Goal: Navigation & Orientation: Understand site structure

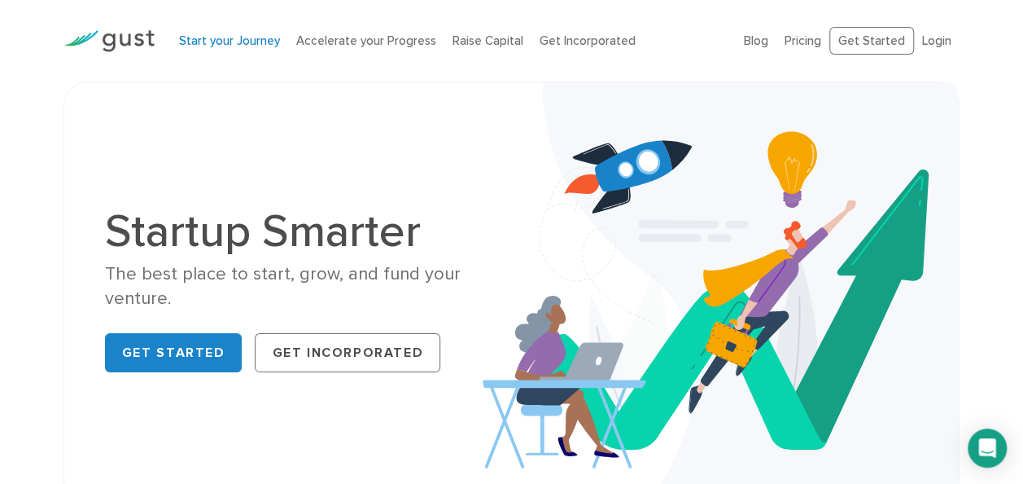
click at [218, 44] on link "Start your Journey" at bounding box center [229, 40] width 101 height 15
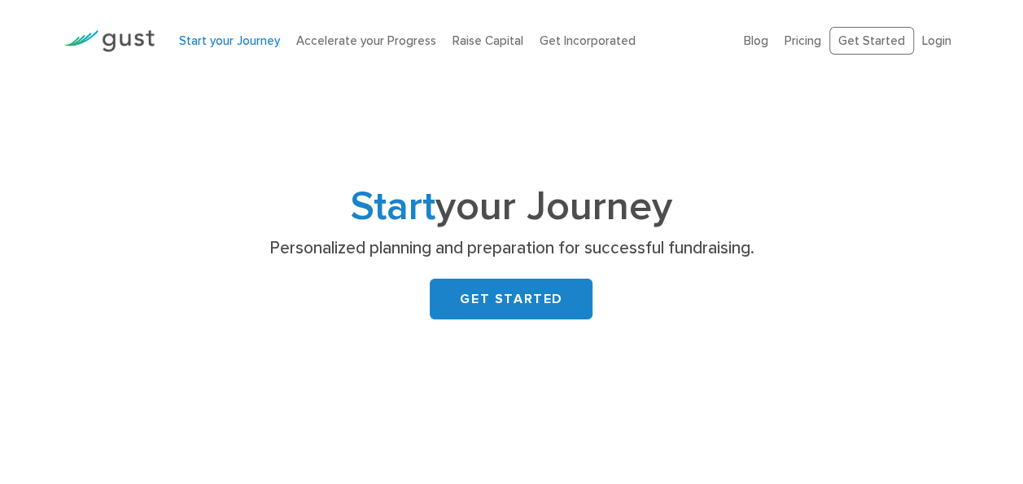
click at [354, 46] on link "Accelerate your Progress" at bounding box center [366, 40] width 140 height 15
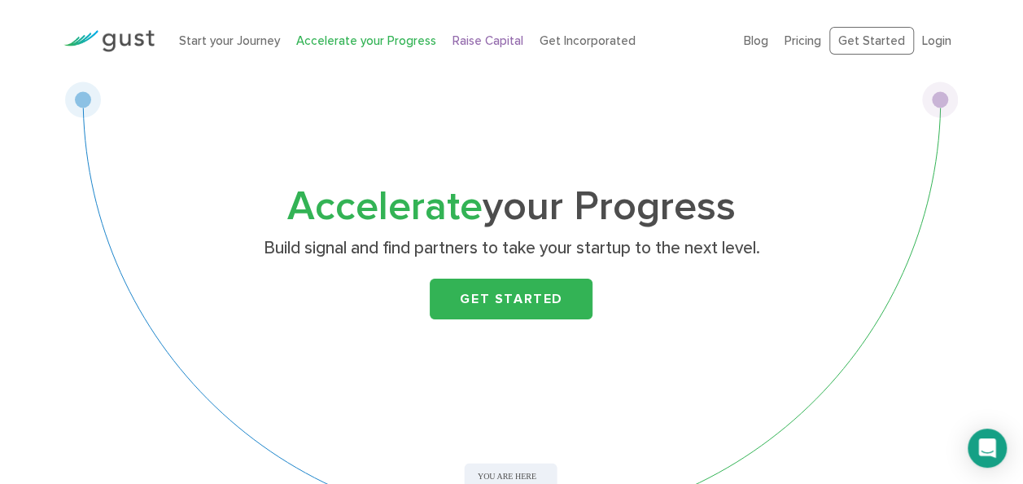
click at [471, 40] on link "Raise Capital" at bounding box center [488, 40] width 71 height 15
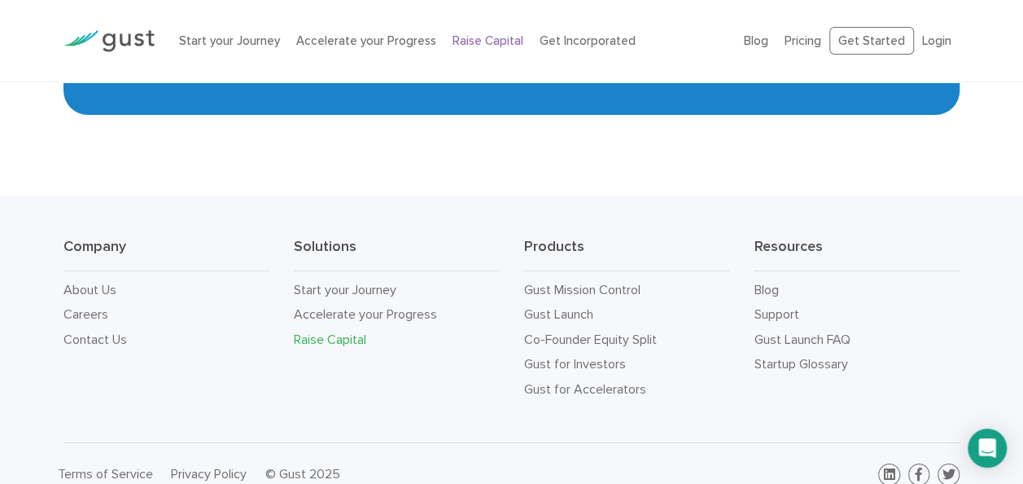
scroll to position [2776, 0]
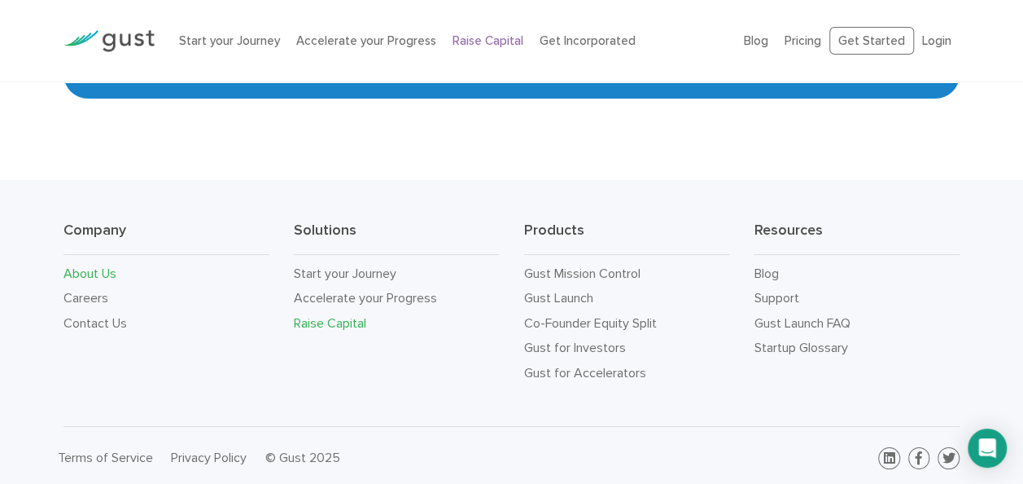
click at [99, 274] on link "About Us" at bounding box center [90, 272] width 53 height 15
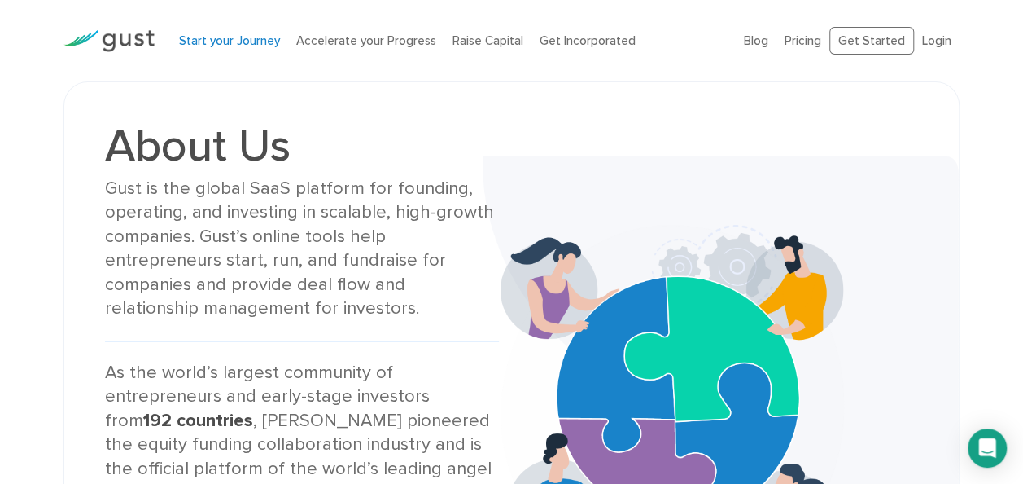
click at [234, 36] on link "Start your Journey" at bounding box center [229, 40] width 101 height 15
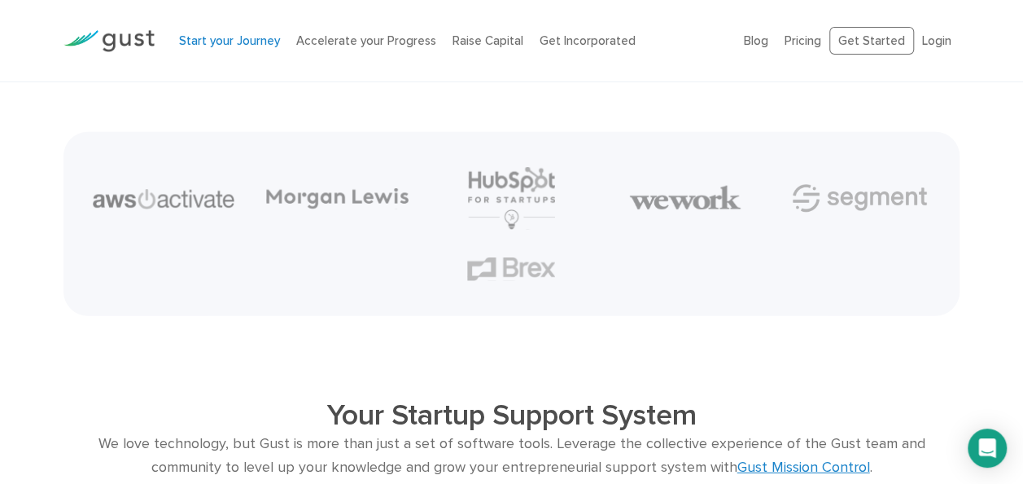
scroll to position [1977, 0]
